Goal: Information Seeking & Learning: Learn about a topic

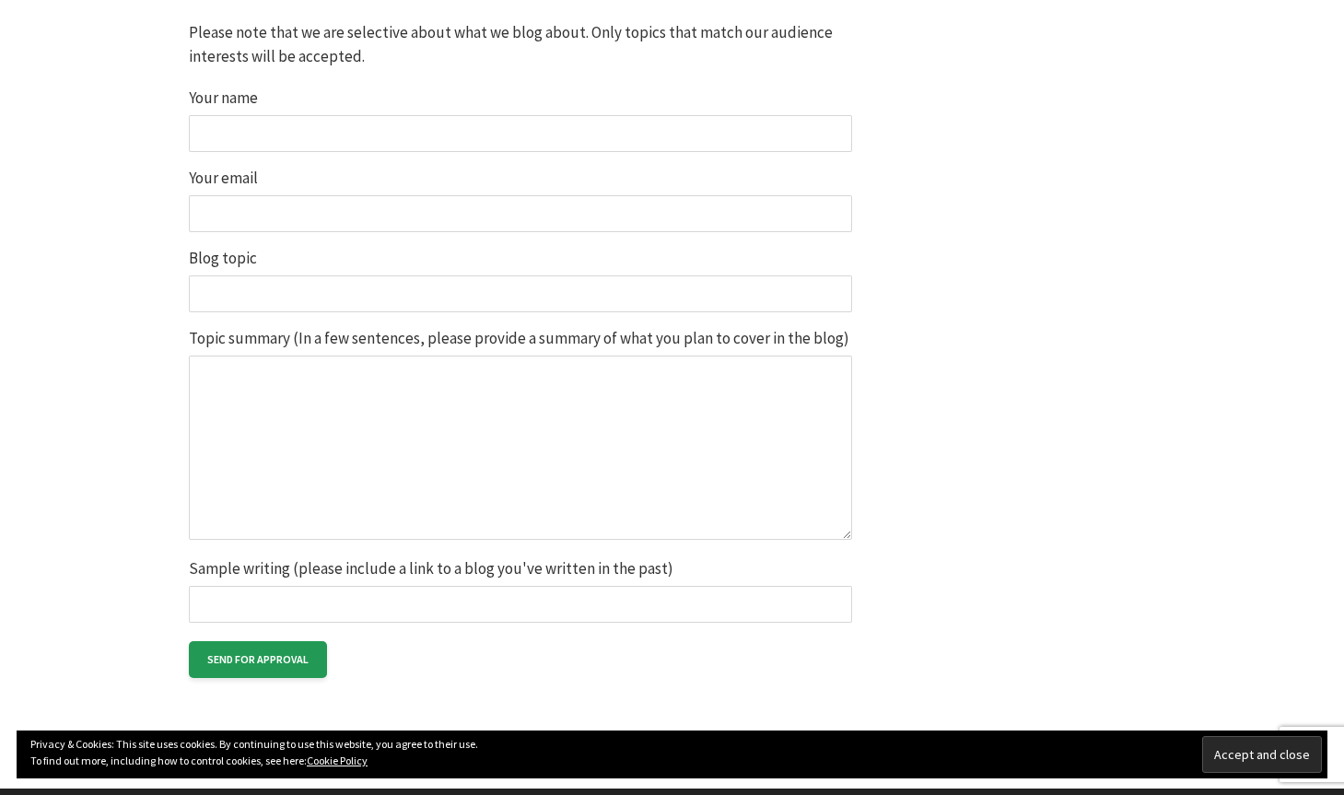
scroll to position [1616, 0]
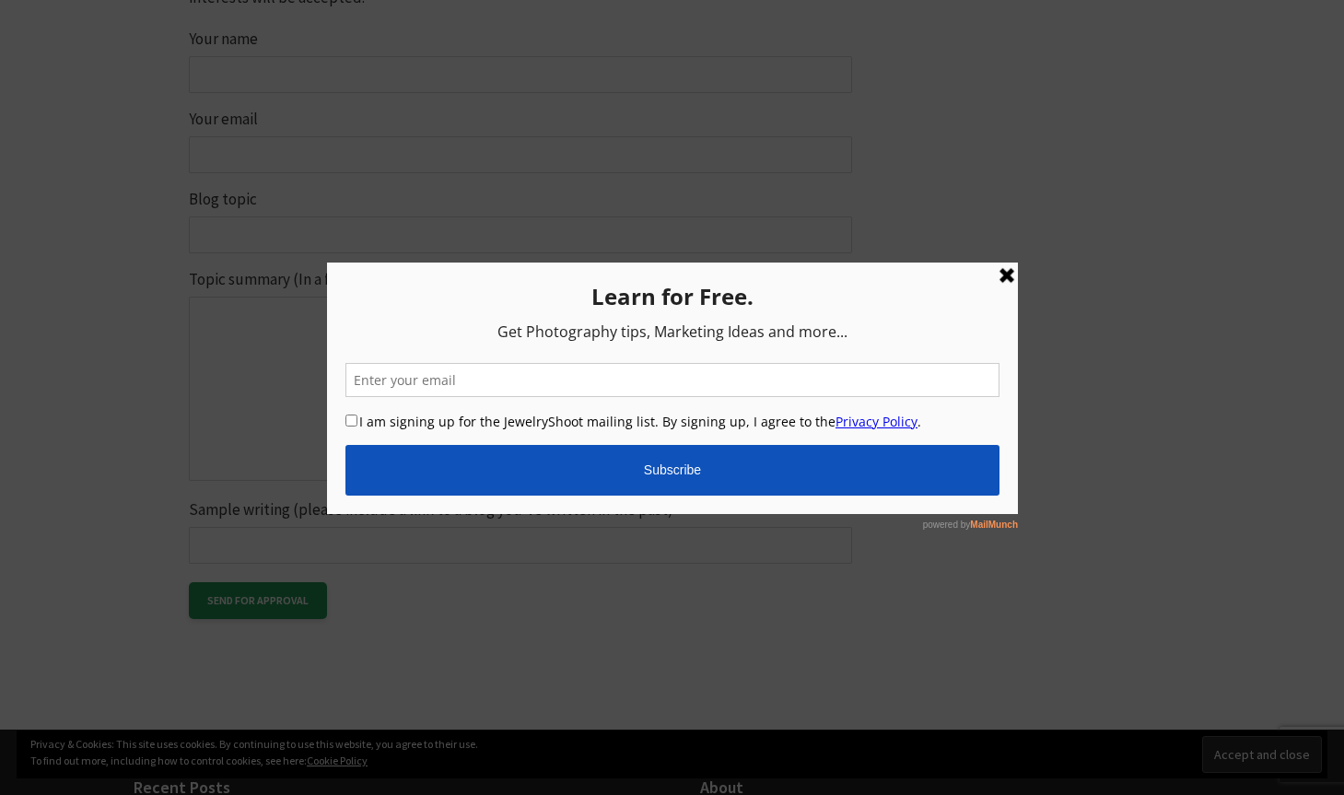
click at [296, 85] on div at bounding box center [672, 397] width 1344 height 795
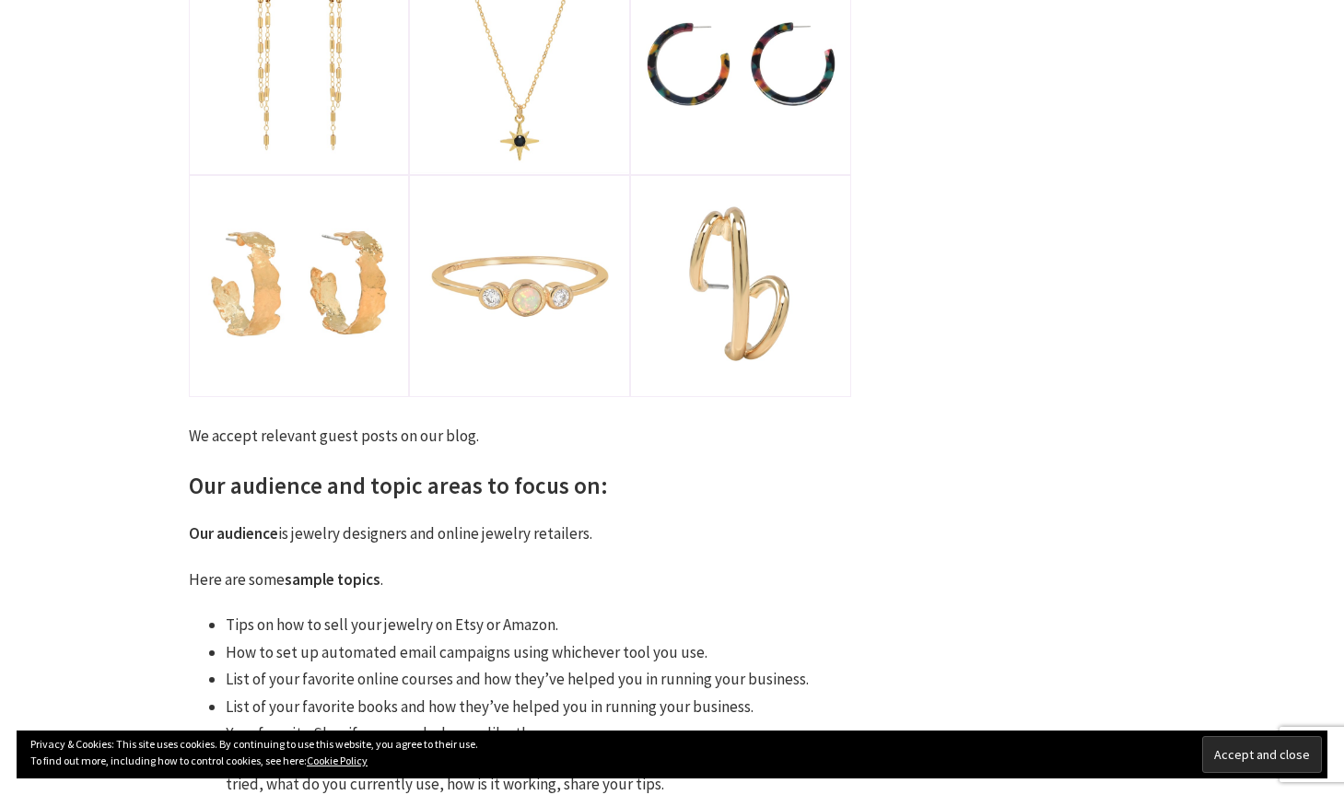
scroll to position [0, 0]
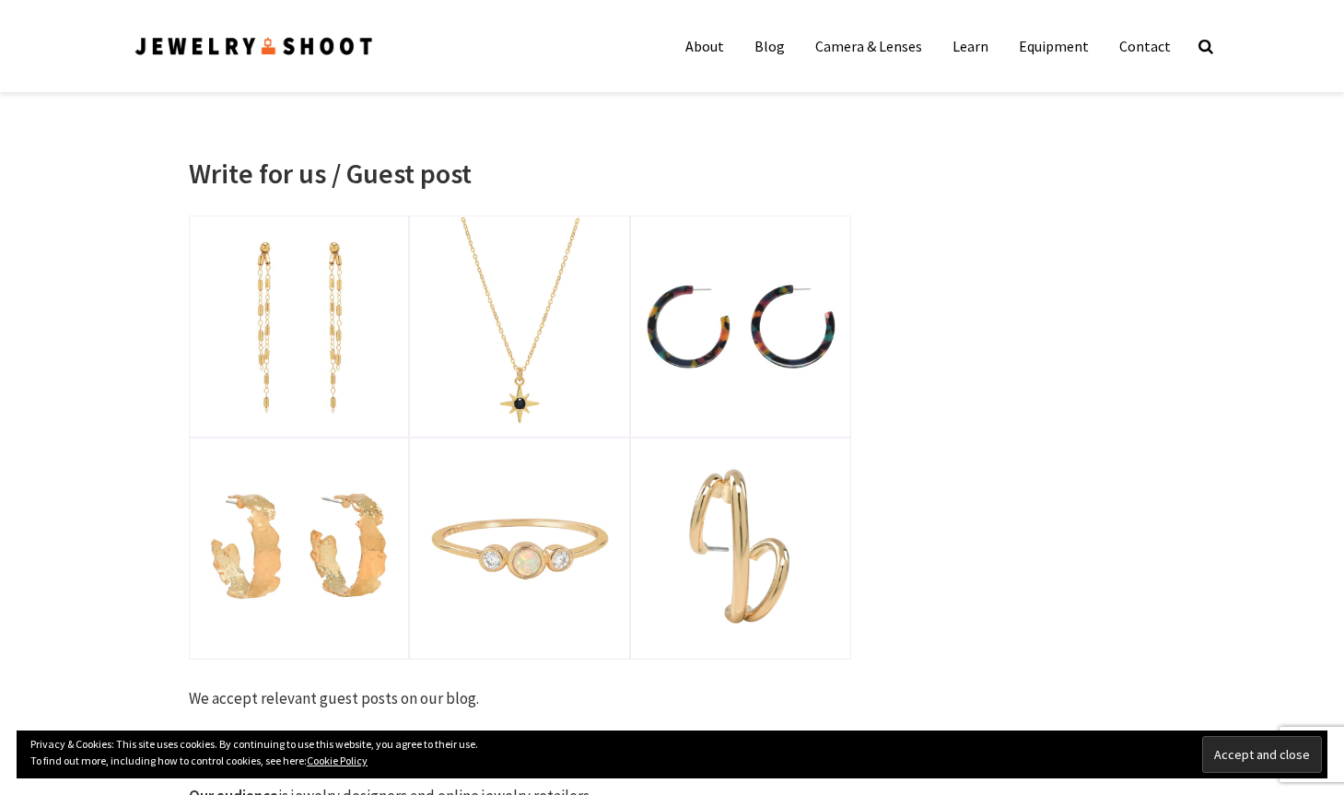
click at [295, 49] on img at bounding box center [254, 46] width 241 height 25
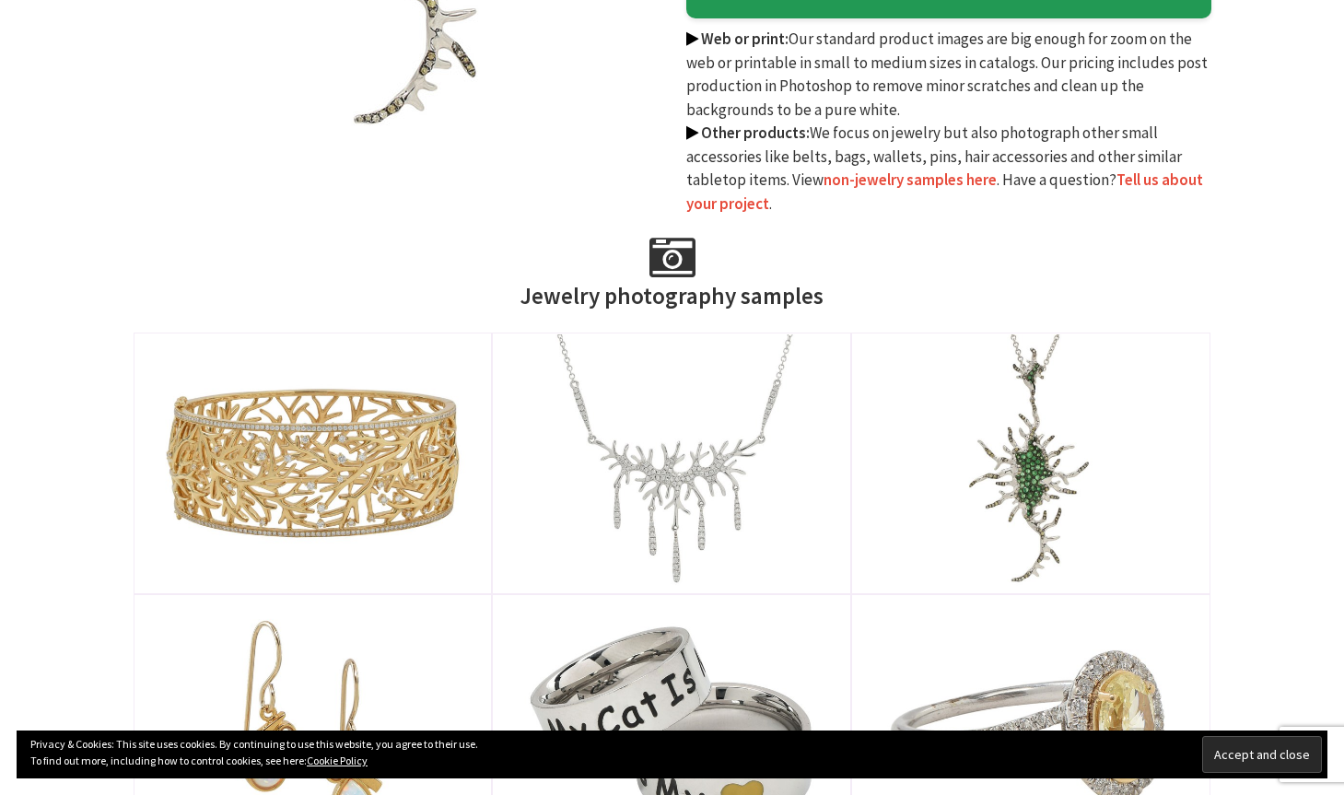
scroll to position [893, 0]
